Goal: Task Accomplishment & Management: Manage account settings

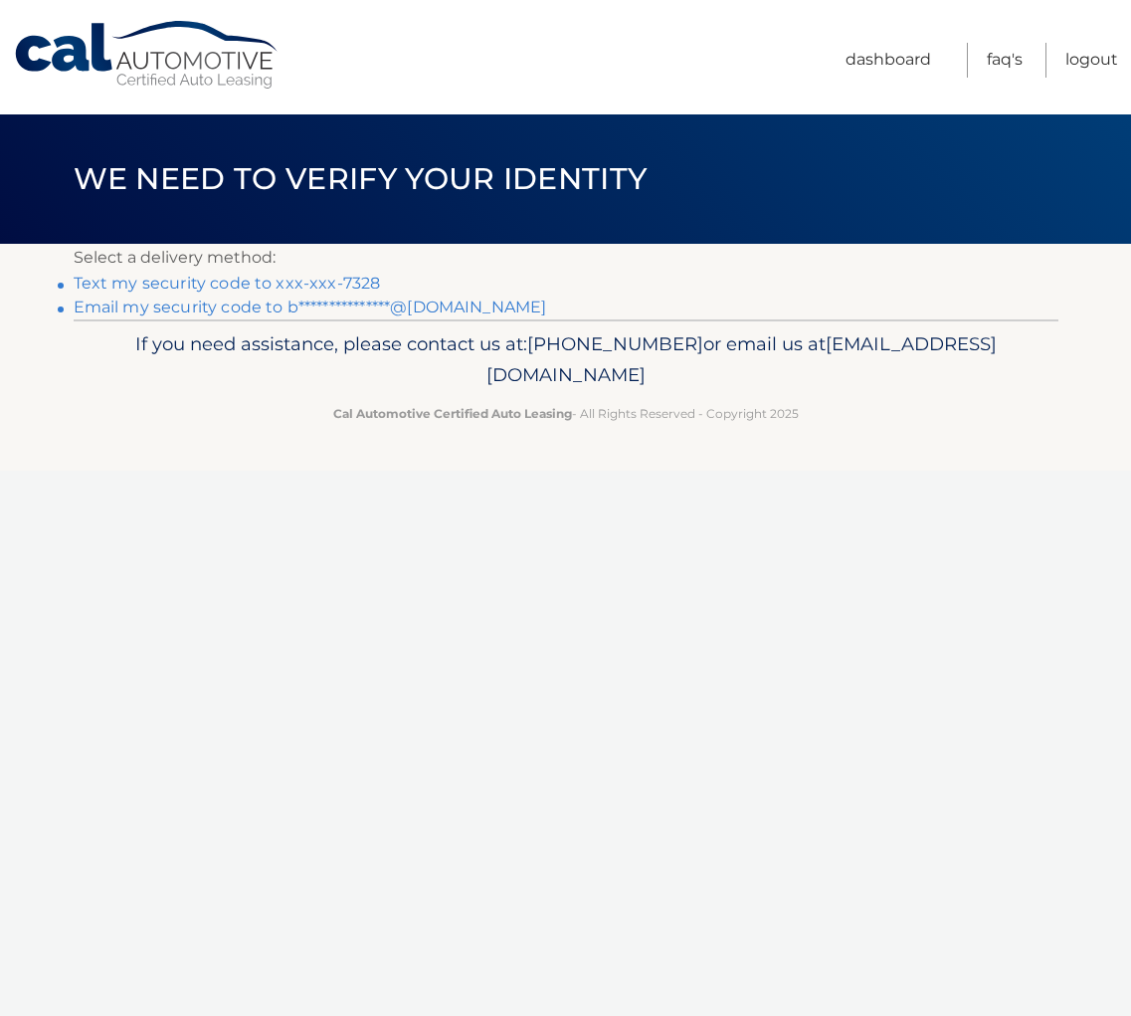
click at [240, 279] on link "Text my security code to xxx-xxx-7328" at bounding box center [227, 283] width 307 height 19
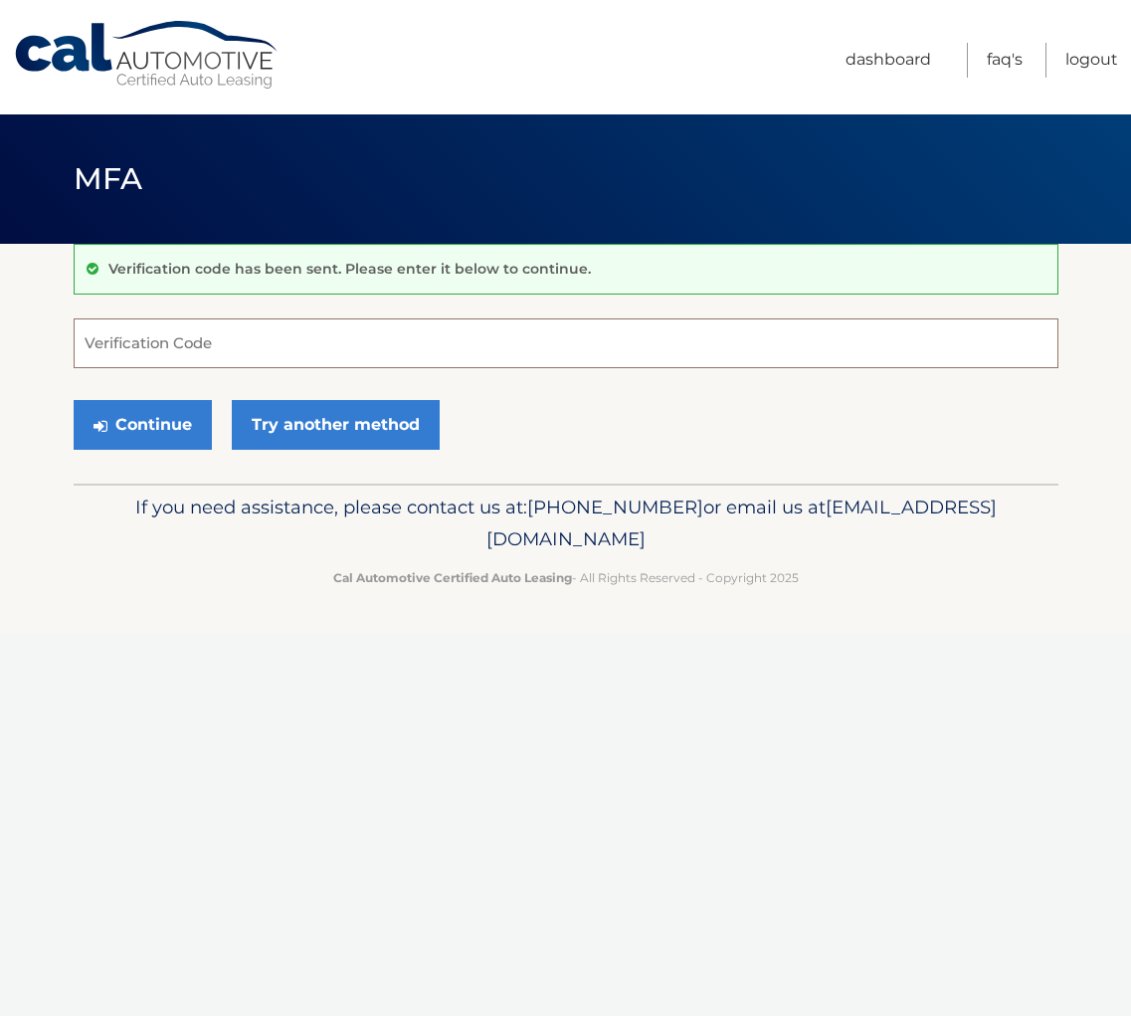
click at [217, 347] on input "Verification Code" at bounding box center [566, 343] width 985 height 50
type input "659784"
click at [182, 444] on button "Continue" at bounding box center [143, 425] width 138 height 50
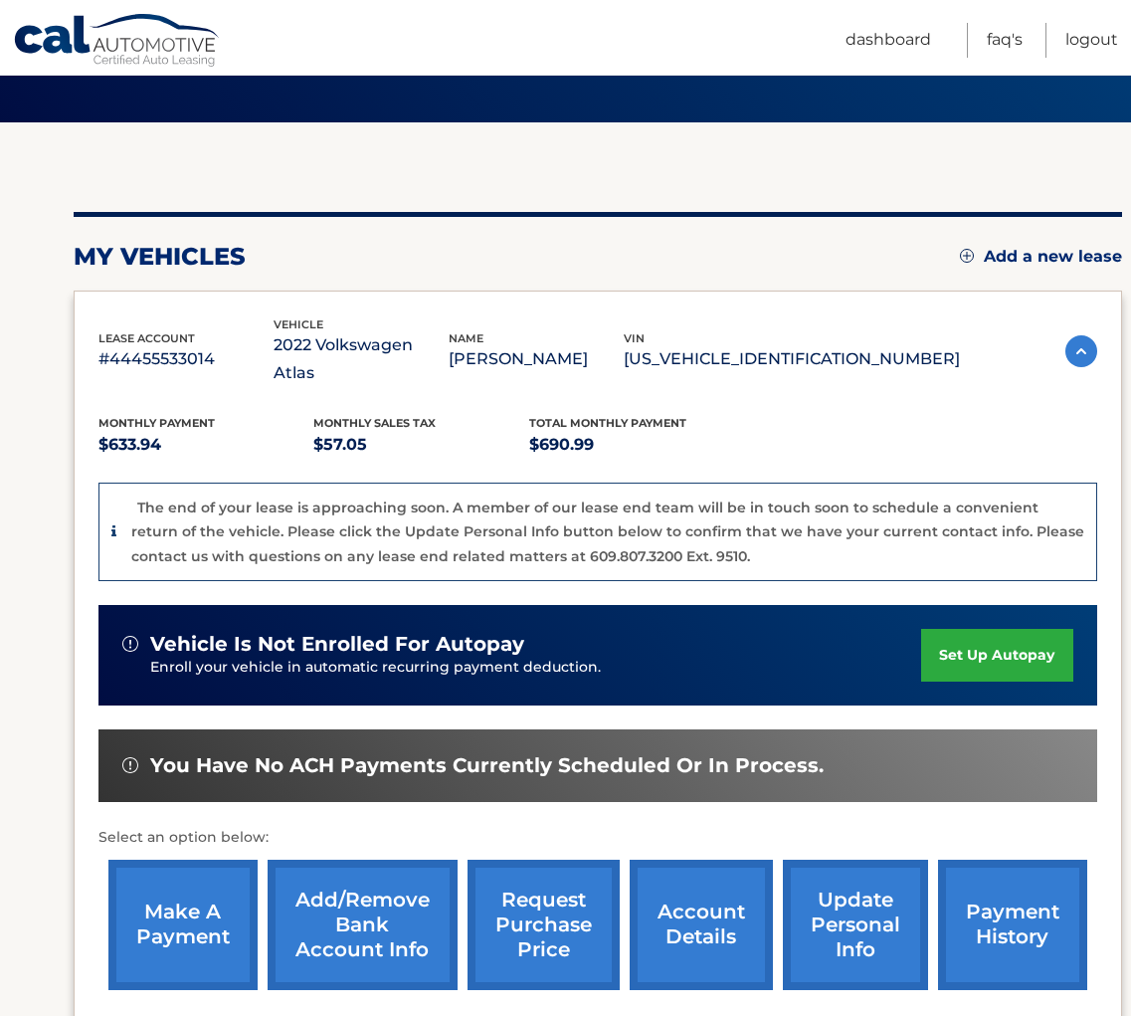
scroll to position [311, 0]
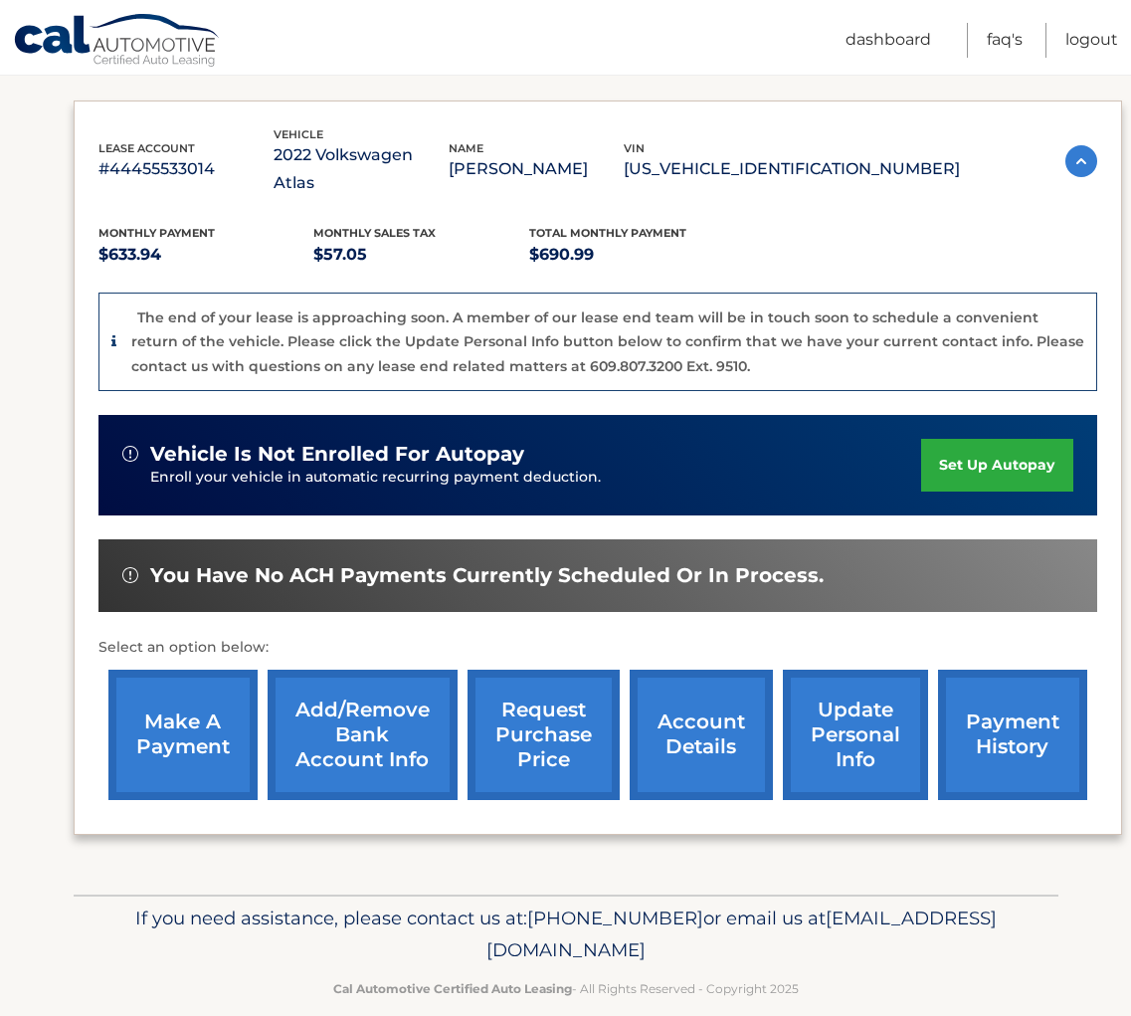
click at [542, 726] on link "request purchase price" at bounding box center [544, 735] width 152 height 130
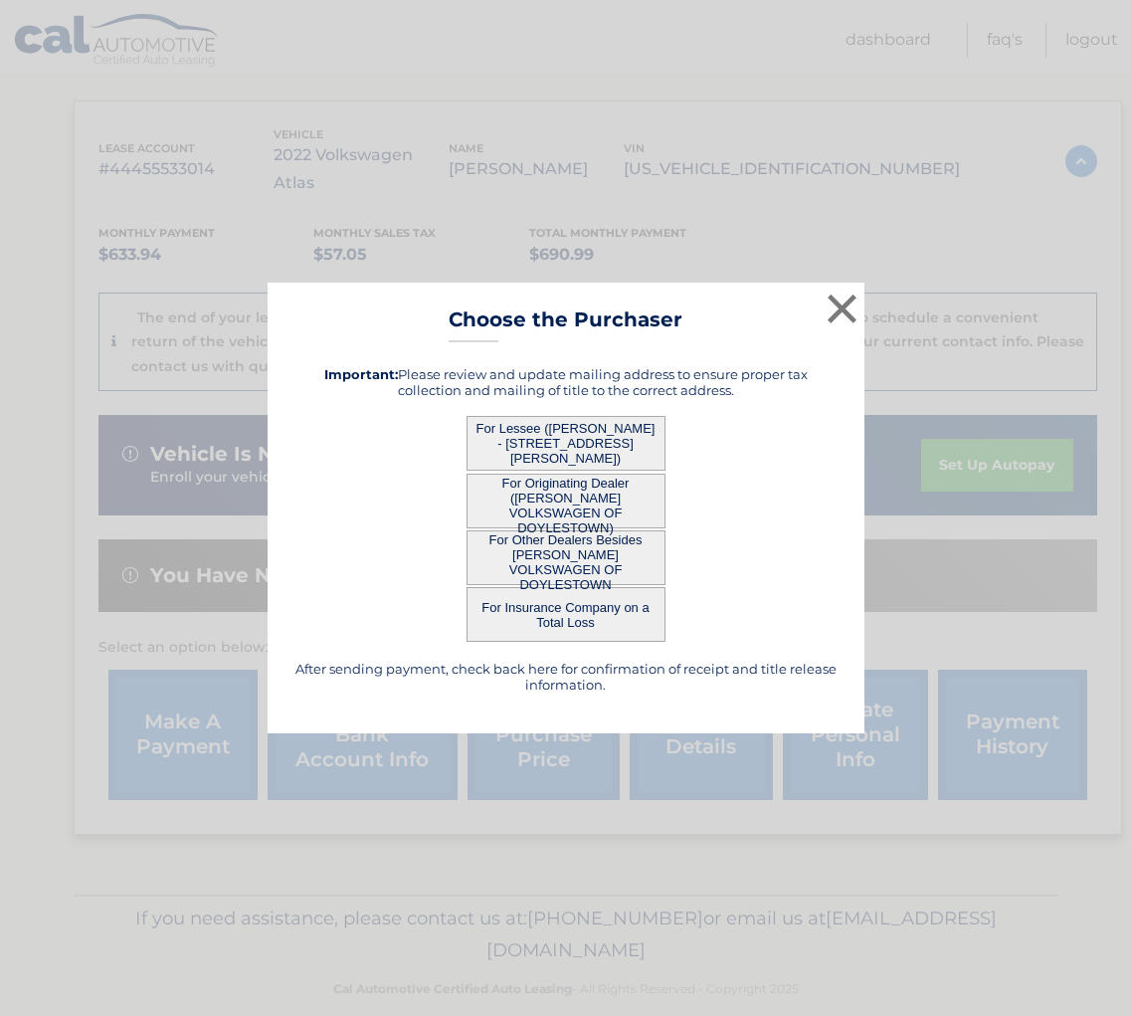
click at [574, 455] on button "For Lessee ([PERSON_NAME] - [STREET_ADDRESS][PERSON_NAME])" at bounding box center [566, 443] width 199 height 55
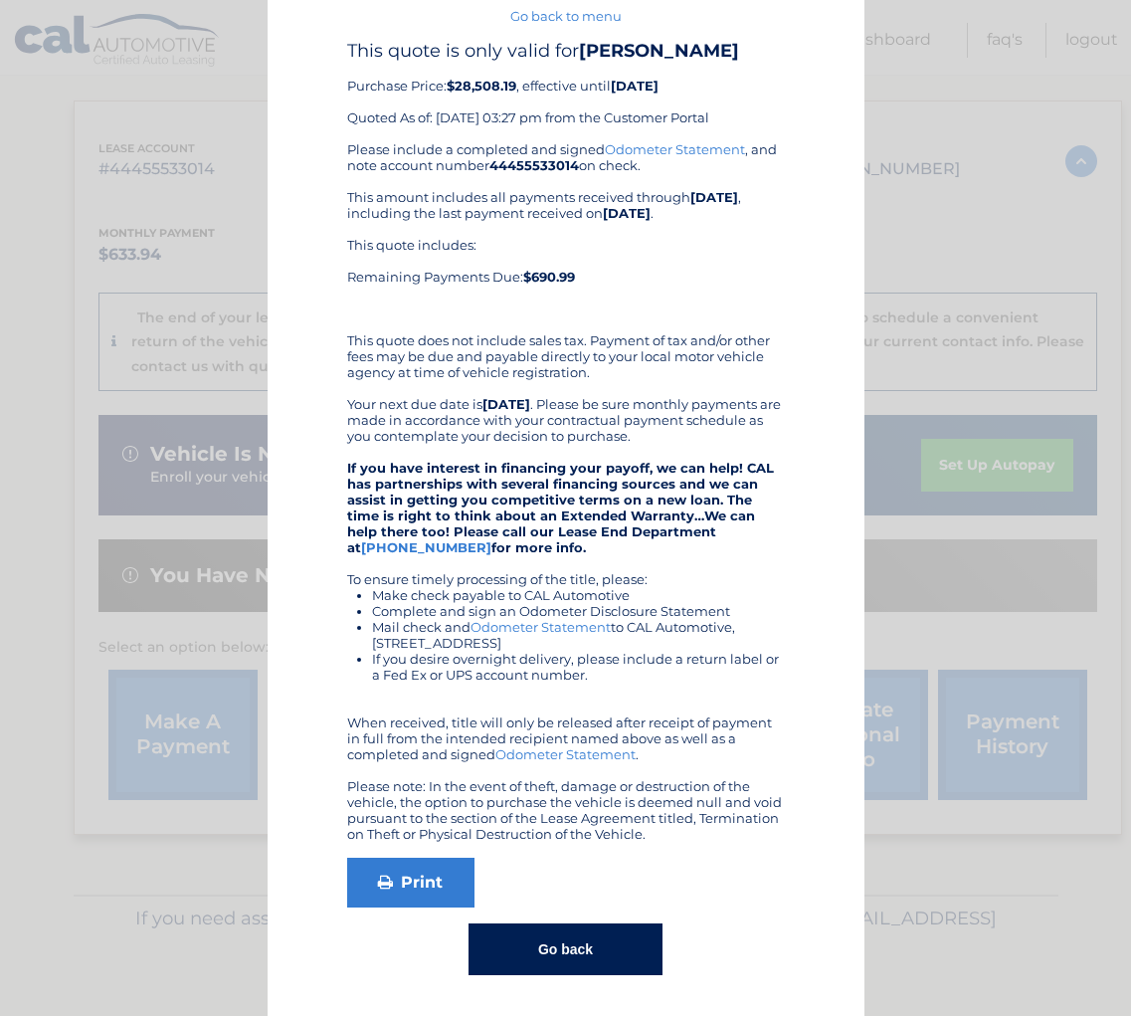
scroll to position [0, 0]
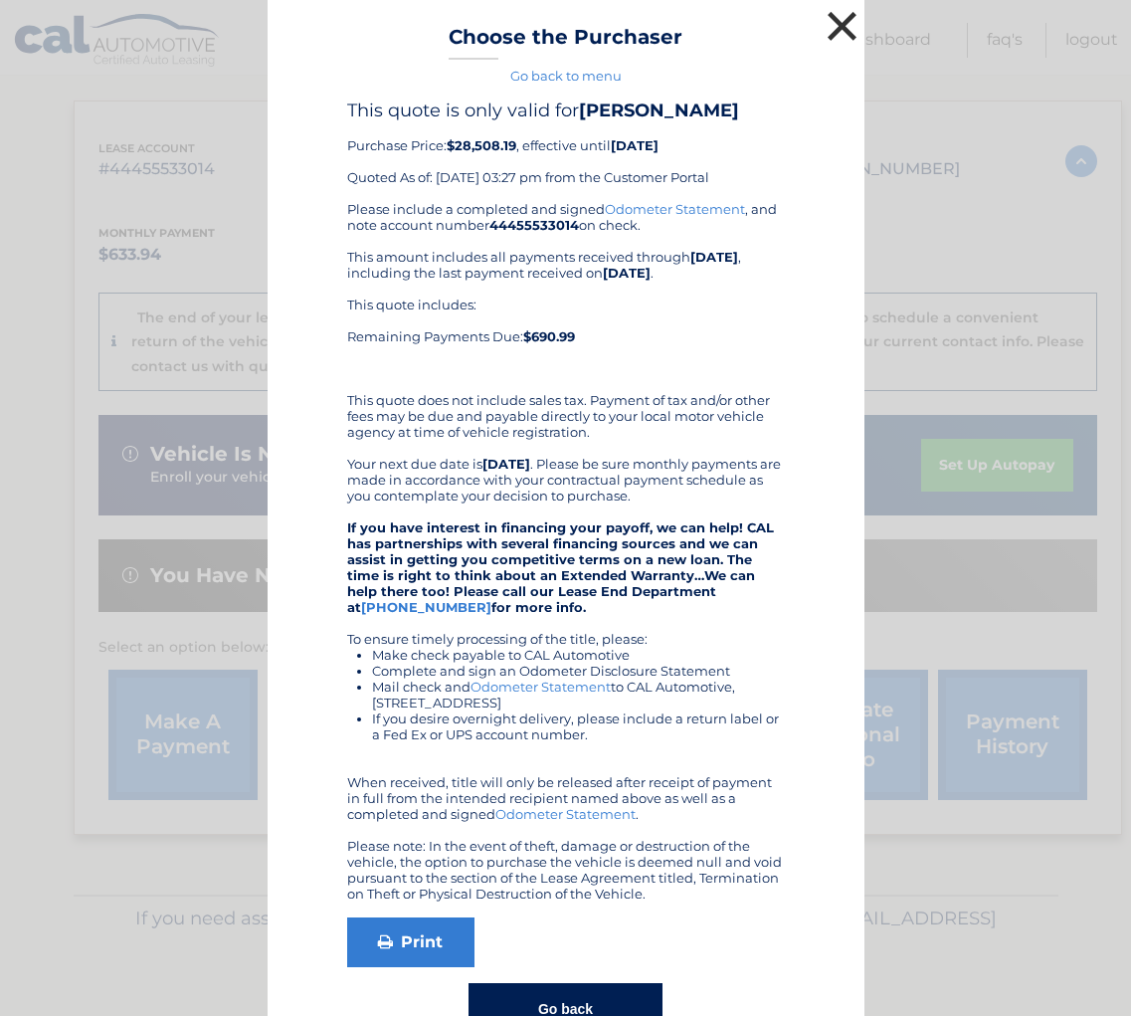
click at [847, 25] on button "×" at bounding box center [843, 26] width 40 height 40
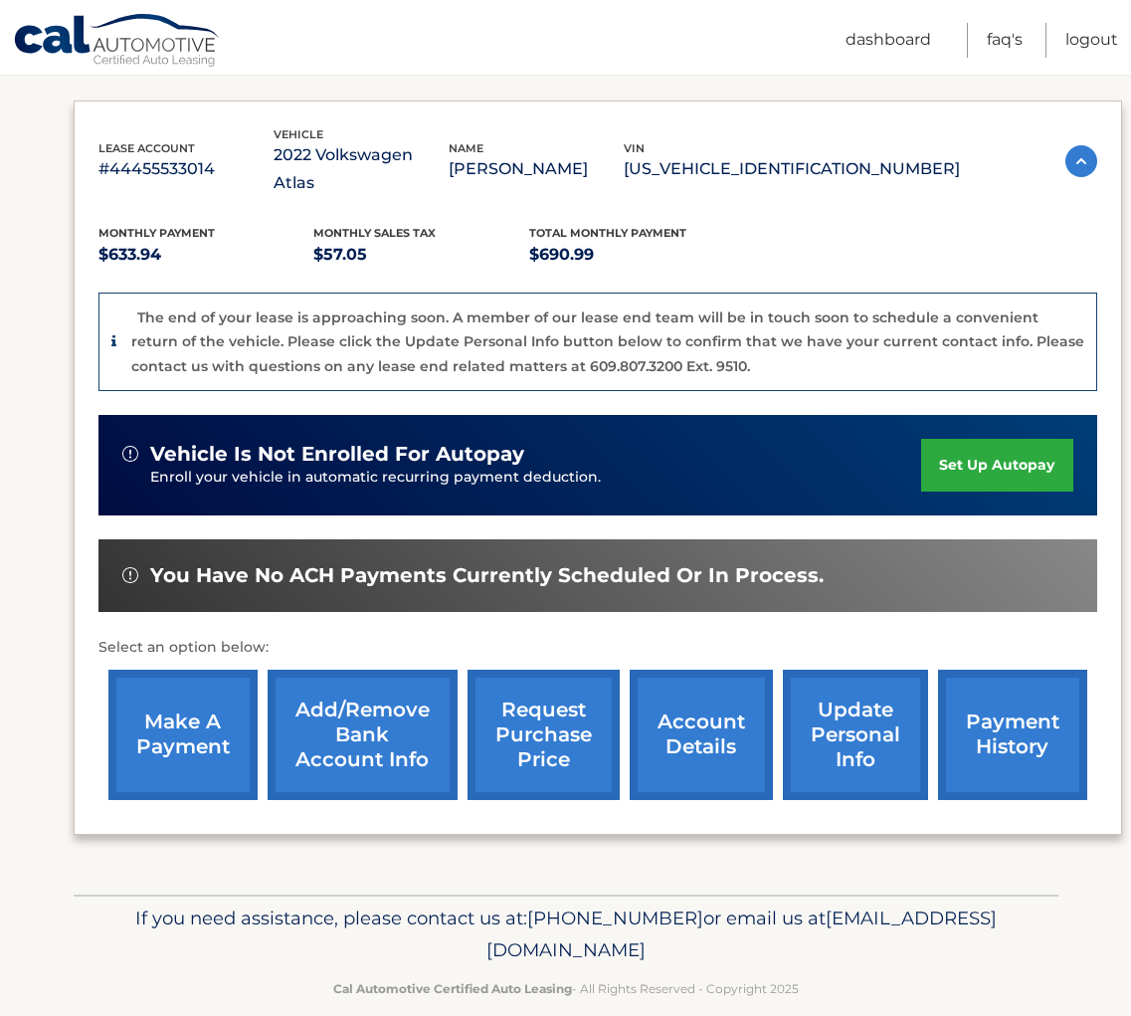
click at [726, 727] on link "account details" at bounding box center [701, 735] width 143 height 130
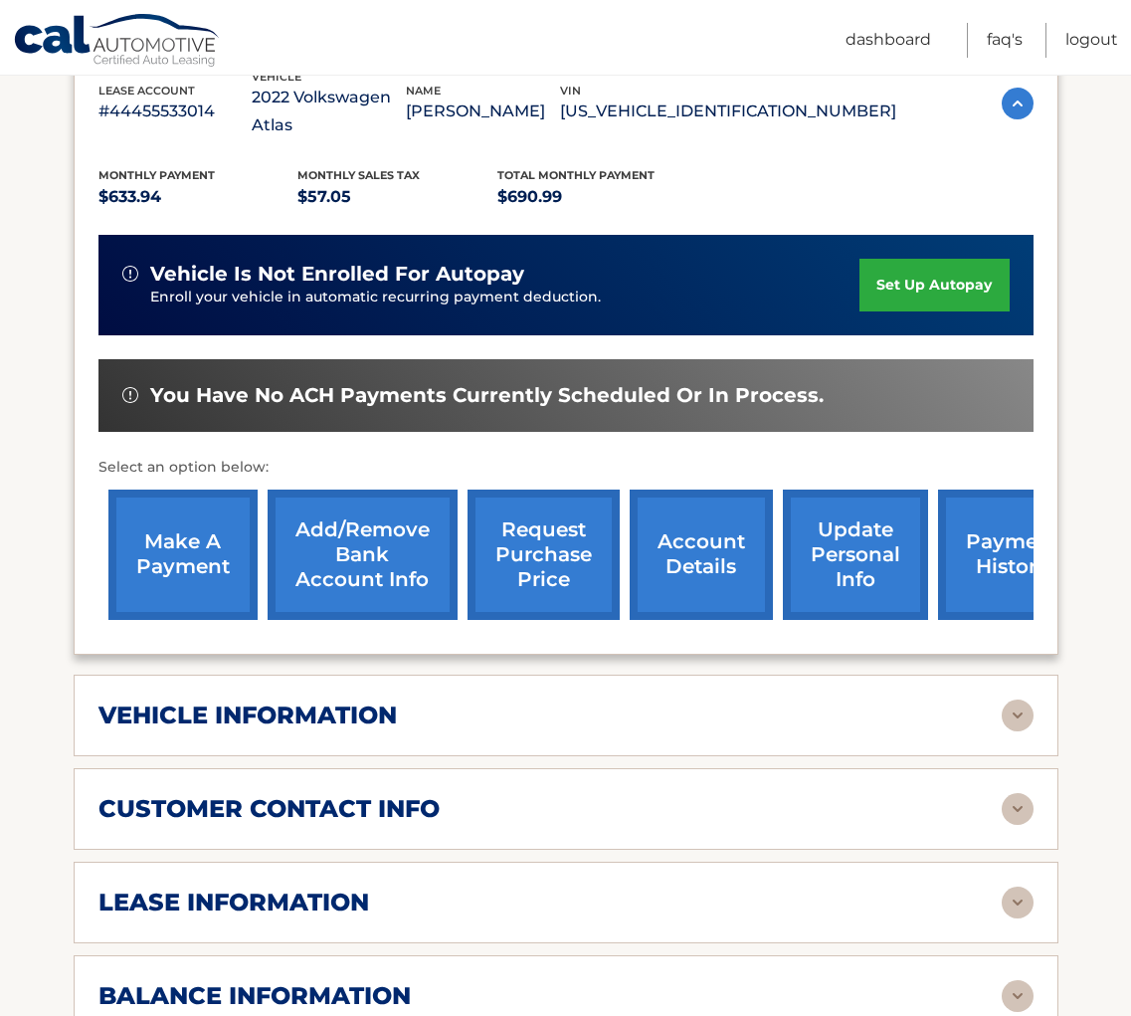
scroll to position [404, 0]
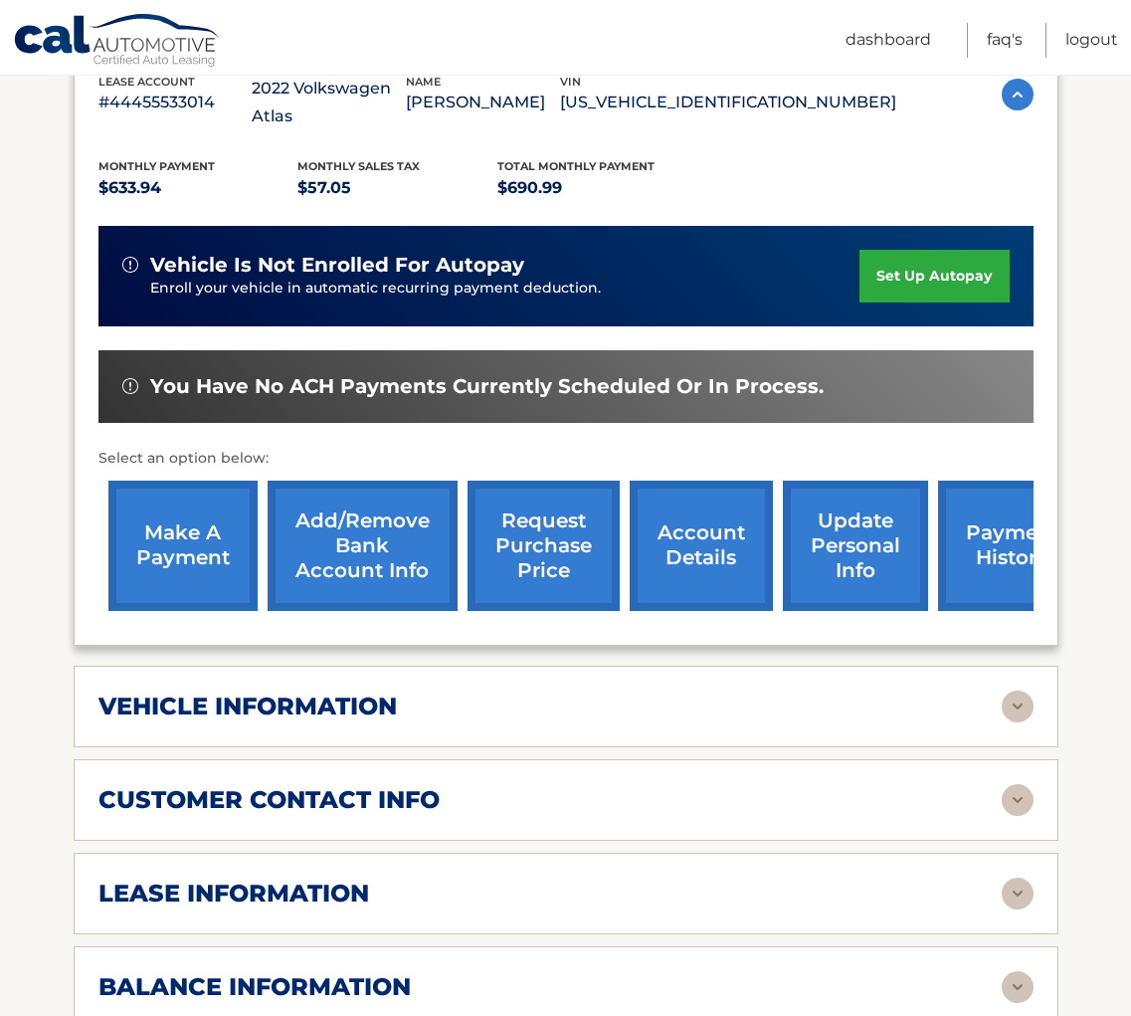
click at [847, 691] on div "vehicle information" at bounding box center [549, 706] width 903 height 30
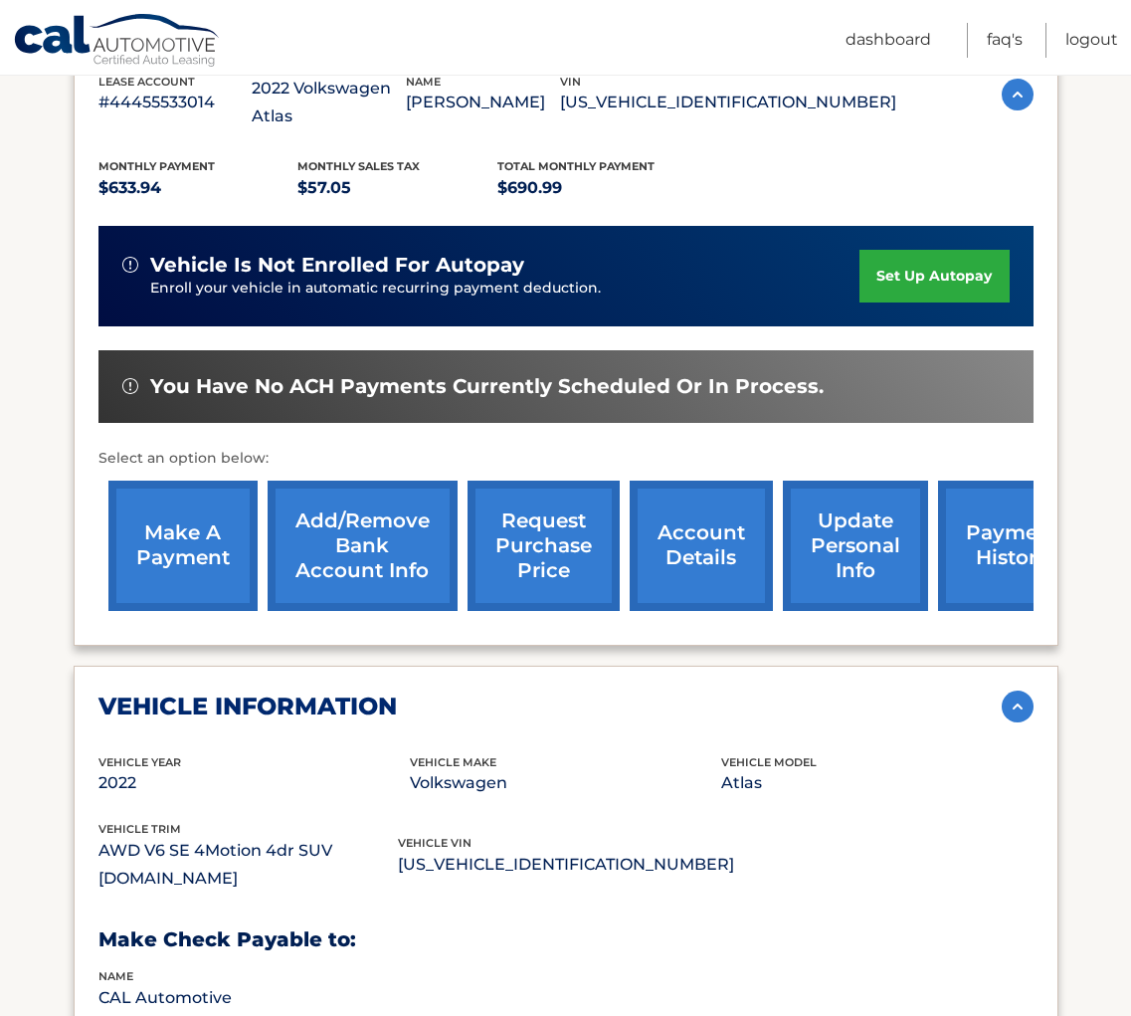
click at [847, 691] on div "vehicle information" at bounding box center [549, 706] width 903 height 30
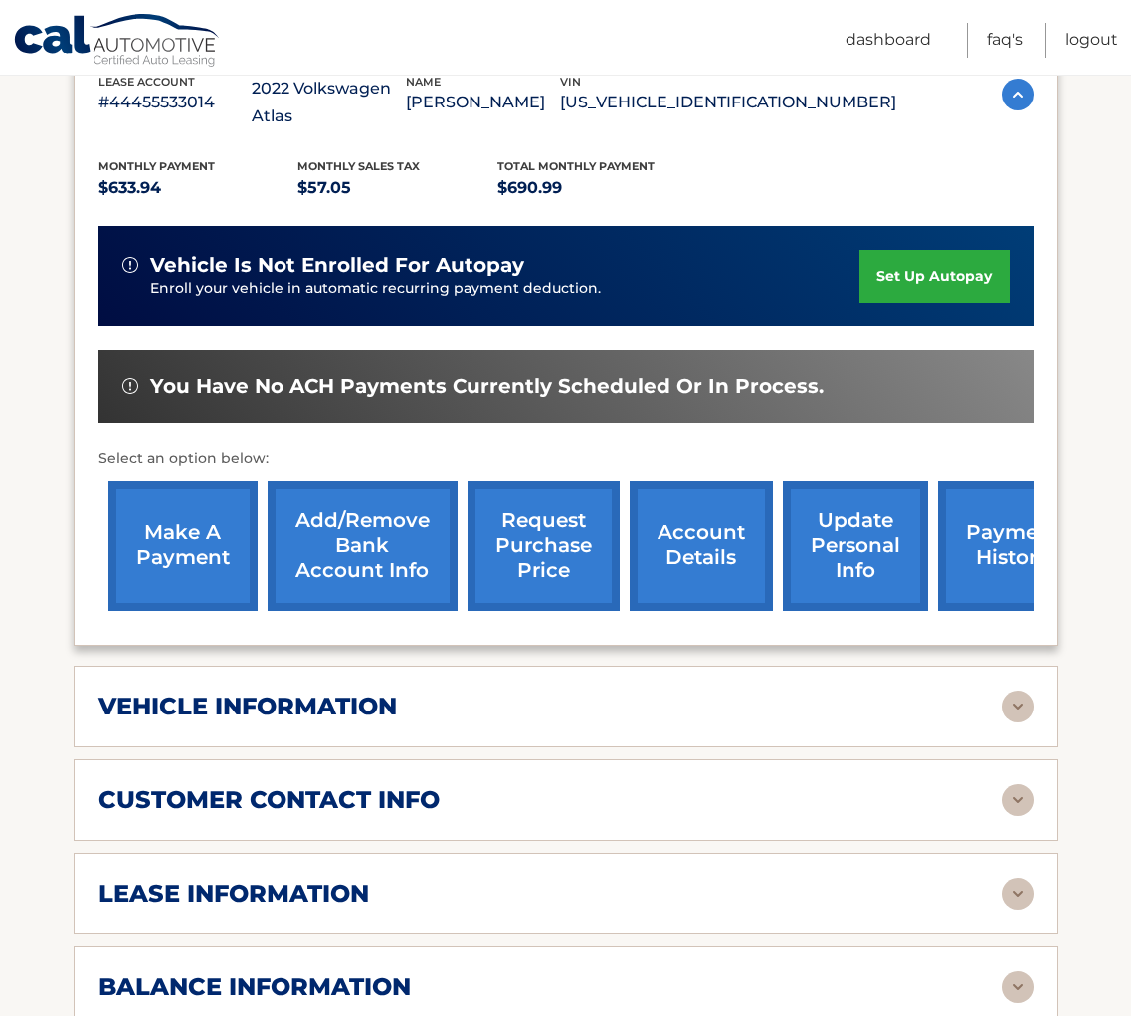
click at [408, 699] on div "vehicle information vehicle Year 2022 vehicle make Volkswagen vehicle model Atl…" at bounding box center [566, 707] width 985 height 82
click at [1002, 690] on img at bounding box center [1018, 706] width 32 height 32
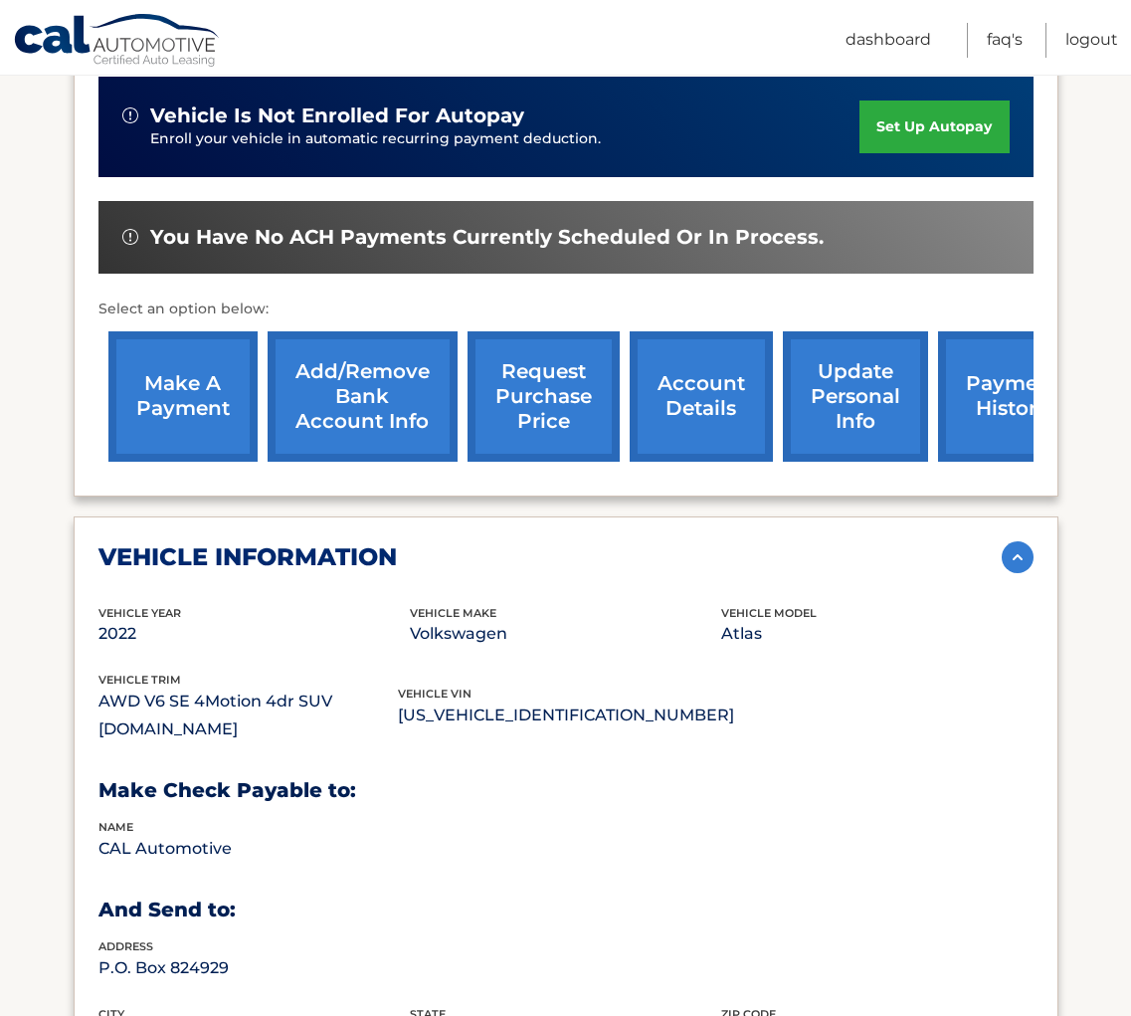
scroll to position [570, 0]
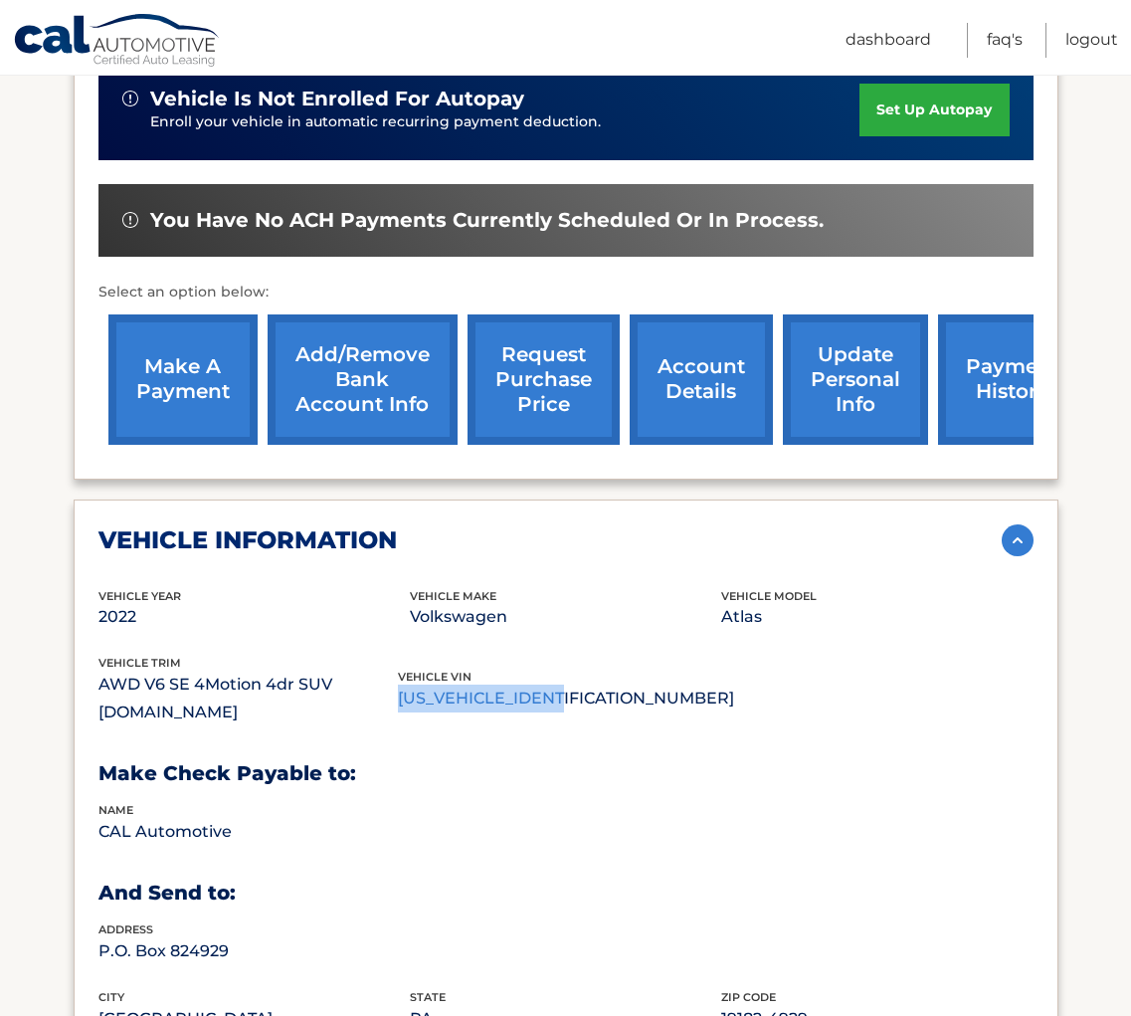
drag, startPoint x: 446, startPoint y: 670, endPoint x: 577, endPoint y: 676, distance: 131.5
click at [577, 684] on p "1V2KR2CA5NC555237" at bounding box center [566, 698] width 336 height 28
copy p "1V2KR2CA5NC555237"
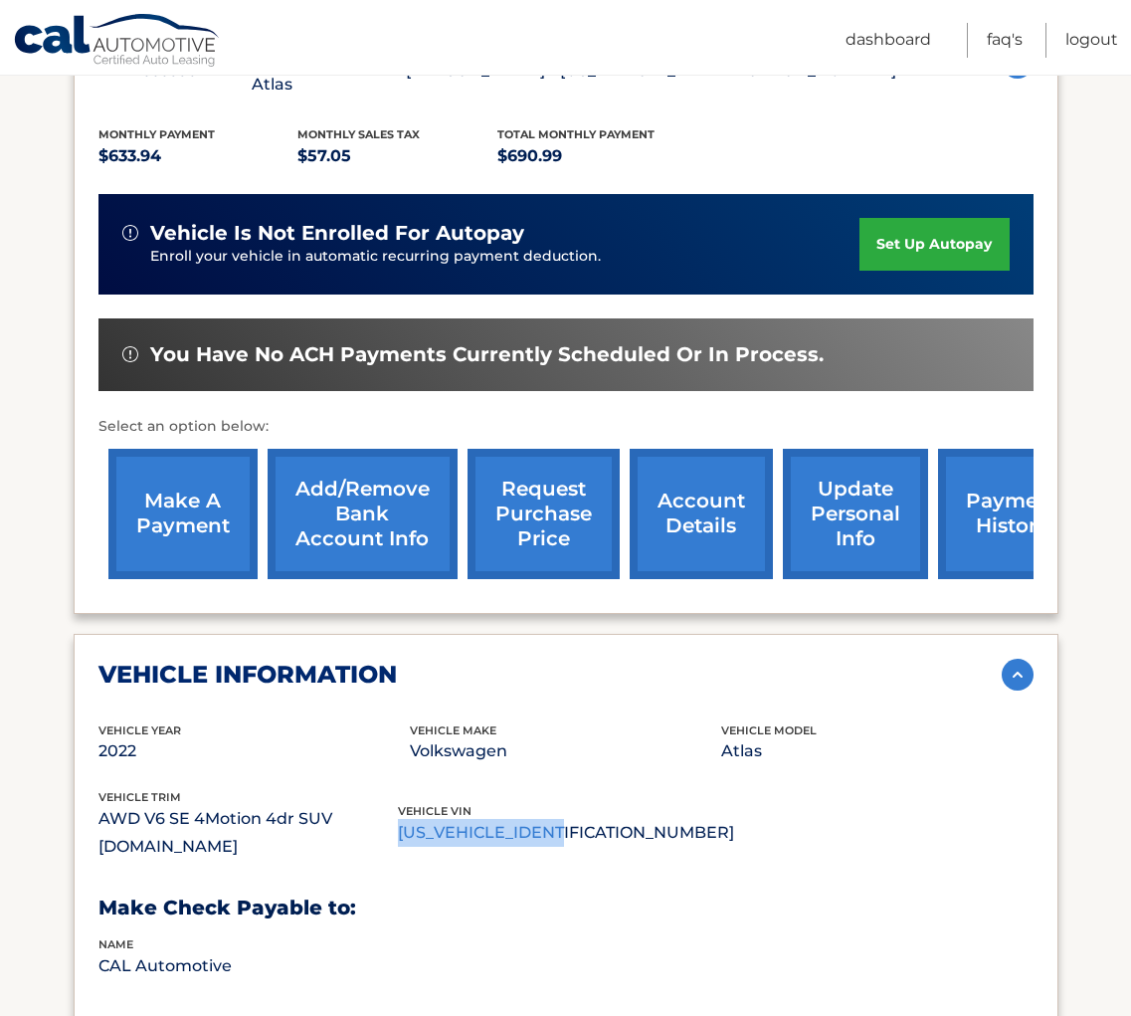
scroll to position [433, 0]
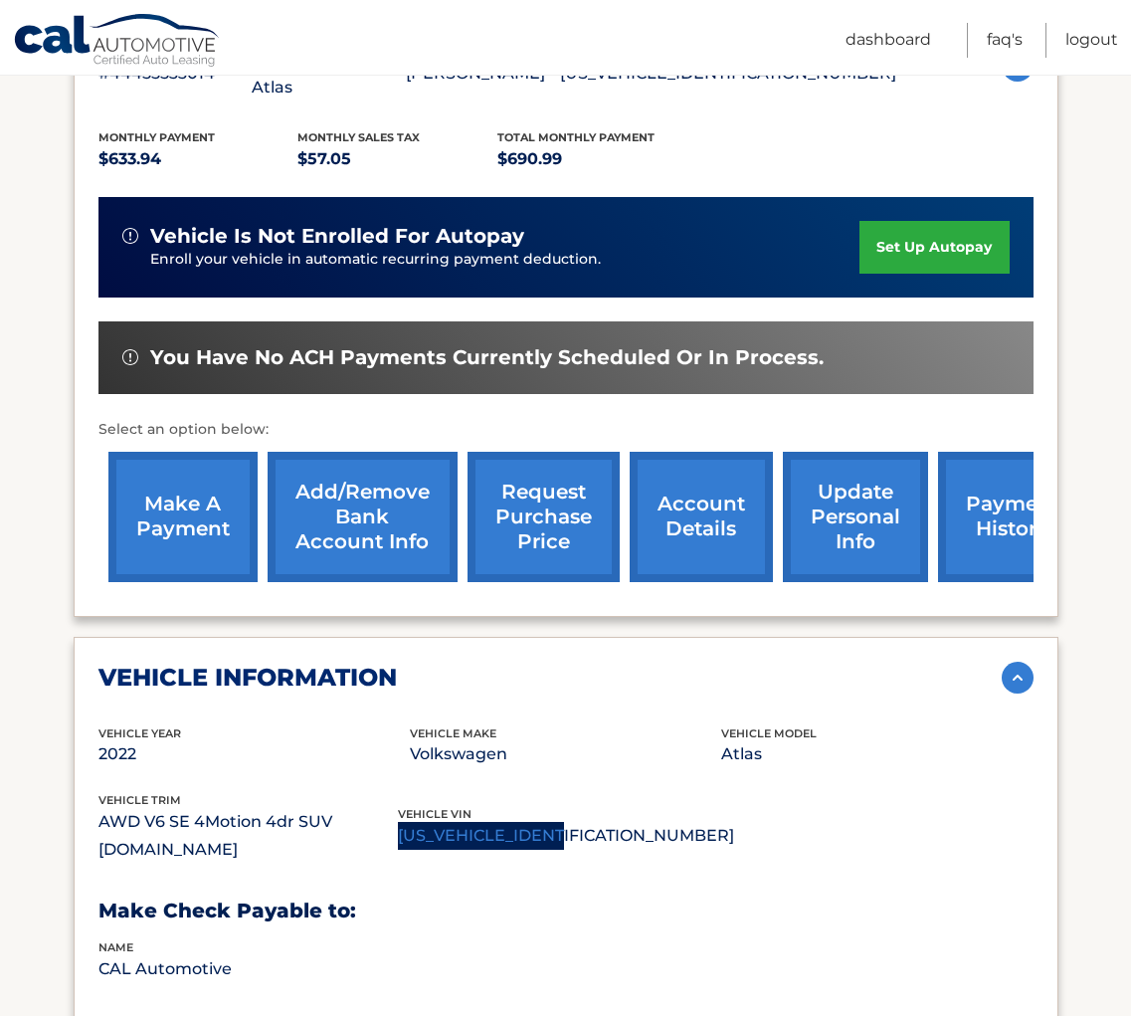
drag, startPoint x: 563, startPoint y: 672, endPoint x: 462, endPoint y: 32, distance: 647.7
click at [0, 0] on div "Cal Automotive Menu Dashboard FAQ's Logout ←" at bounding box center [565, 75] width 1131 height 1016
